Goal: Check status: Check status

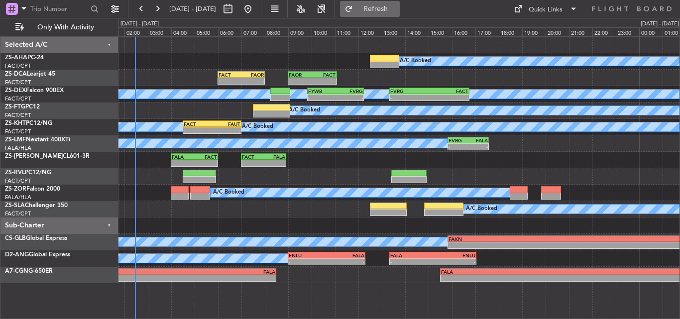
click at [385, 11] on button "Refresh" at bounding box center [370, 9] width 60 height 16
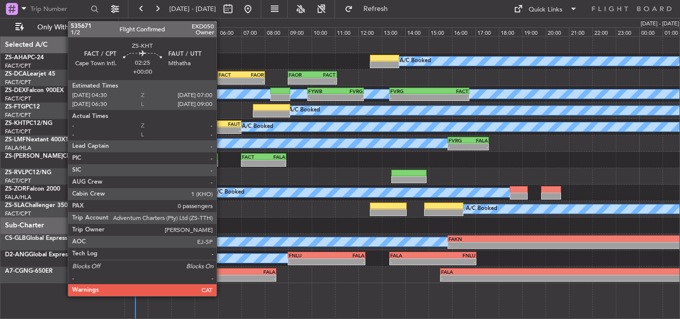
click at [221, 129] on div "-" at bounding box center [226, 130] width 28 height 6
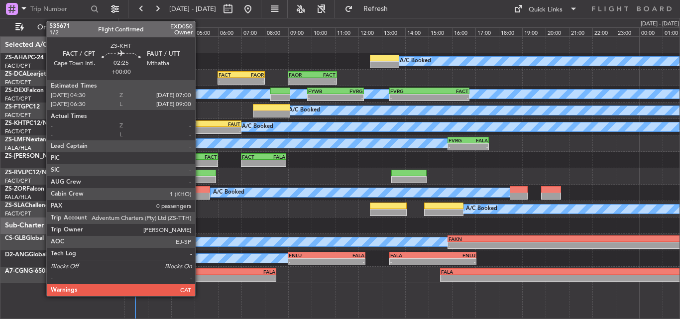
click at [200, 128] on div "-" at bounding box center [198, 130] width 28 height 6
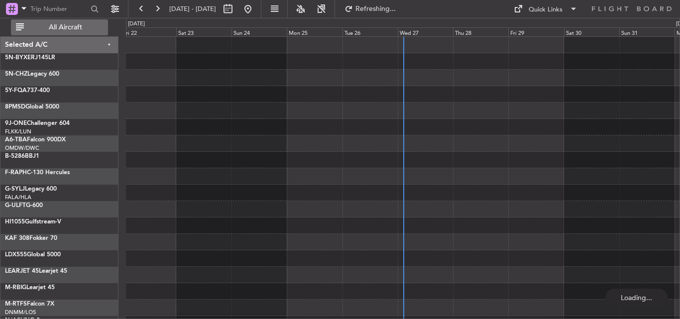
click at [65, 29] on span "All Aircraft" at bounding box center [65, 27] width 79 height 7
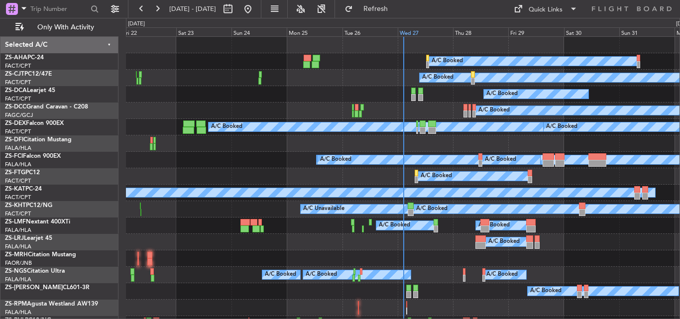
click at [405, 33] on div "Wed 27" at bounding box center [425, 31] width 55 height 9
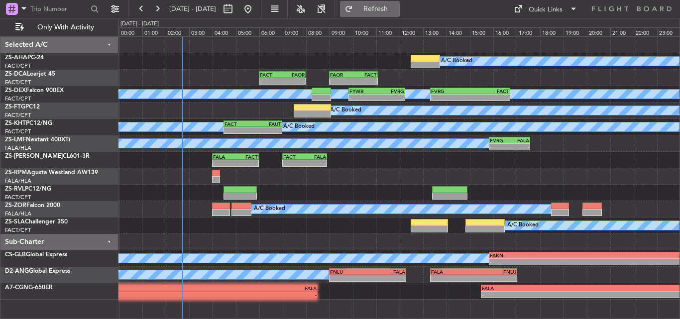
click at [387, 7] on button "Refresh" at bounding box center [370, 9] width 60 height 16
